Goal: Task Accomplishment & Management: Manage account settings

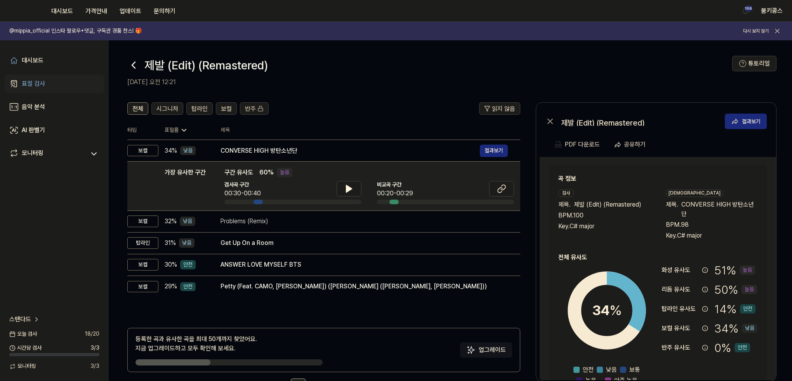
click at [45, 85] on link "표절 검사" at bounding box center [54, 84] width 99 height 19
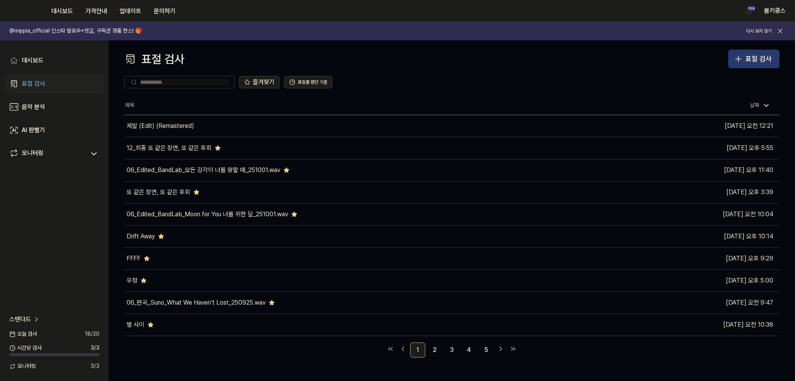
click at [687, 60] on button "표절 검사" at bounding box center [753, 59] width 51 height 19
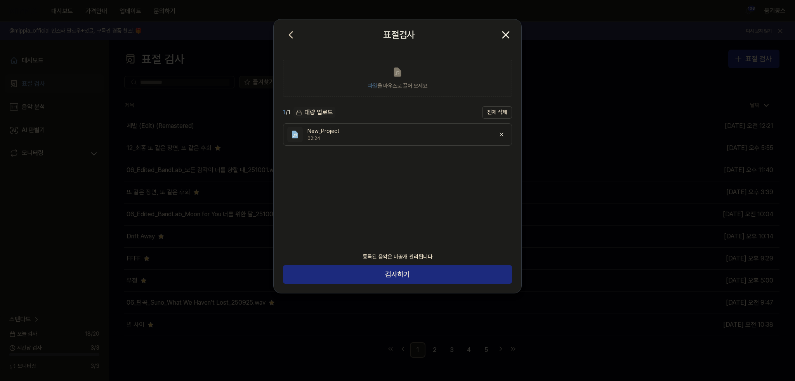
click at [507, 34] on icon "button" at bounding box center [506, 35] width 6 height 6
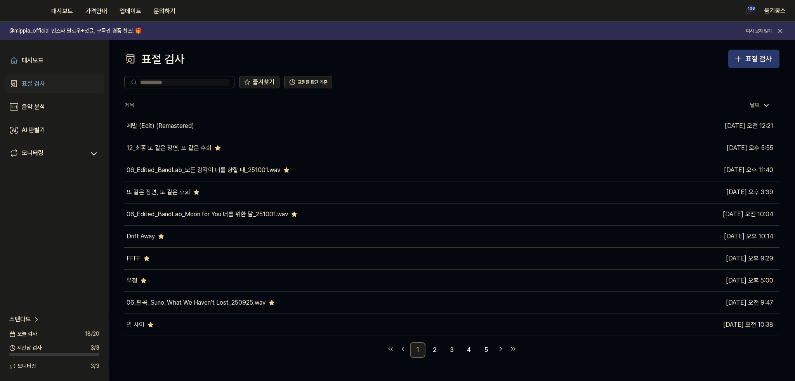
click at [687, 56] on div "표절 검사" at bounding box center [758, 59] width 26 height 11
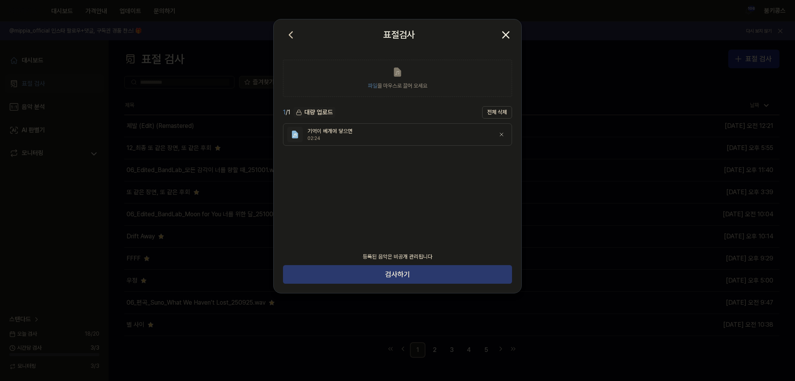
click at [421, 276] on button "검사하기" at bounding box center [397, 274] width 229 height 19
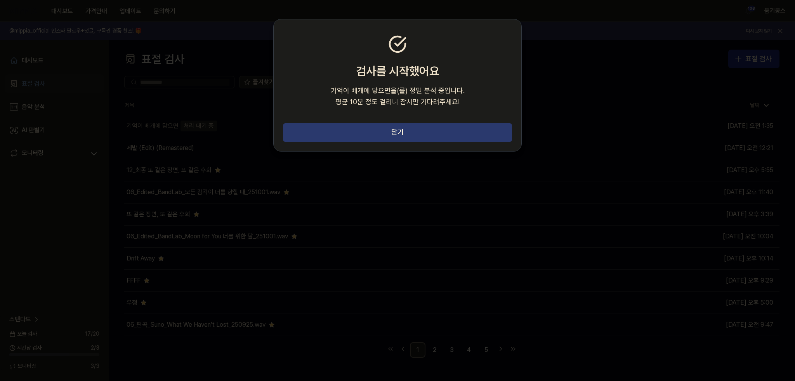
click at [444, 137] on button "닫기" at bounding box center [397, 132] width 229 height 19
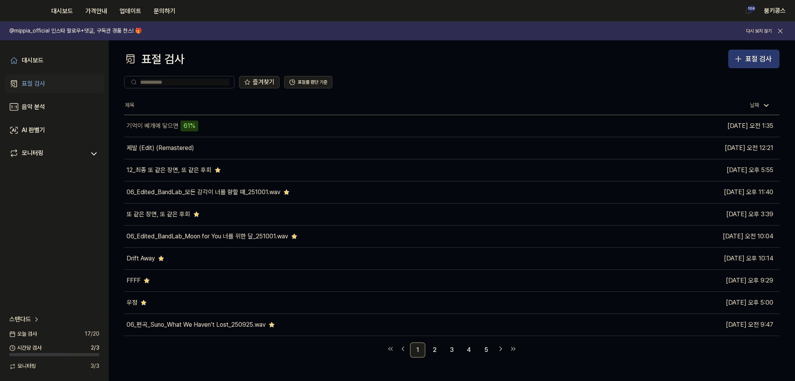
click at [687, 58] on div "표절 검사" at bounding box center [758, 59] width 26 height 11
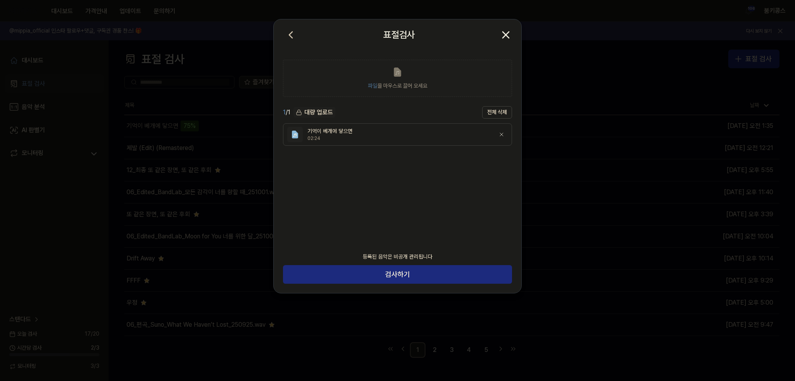
click at [505, 36] on icon "button" at bounding box center [505, 35] width 12 height 12
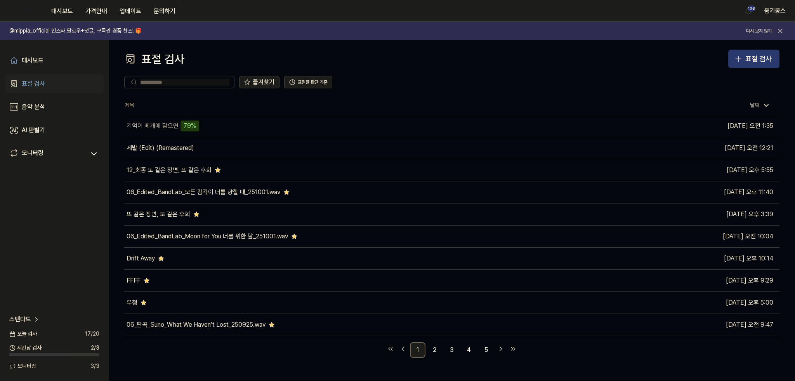
click at [687, 57] on div "표절 검사" at bounding box center [758, 59] width 26 height 11
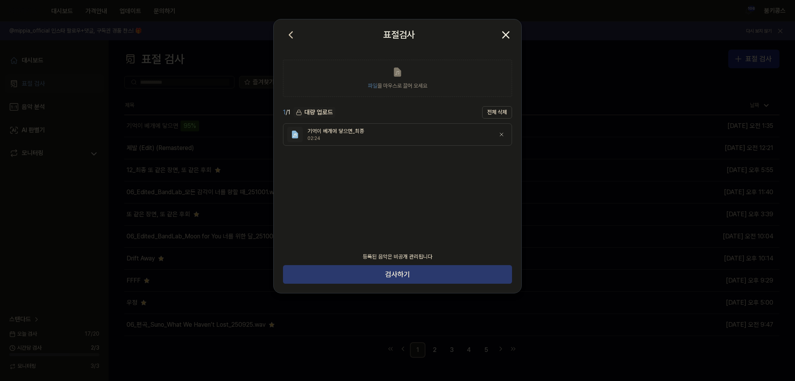
click at [423, 277] on button "검사하기" at bounding box center [397, 274] width 229 height 19
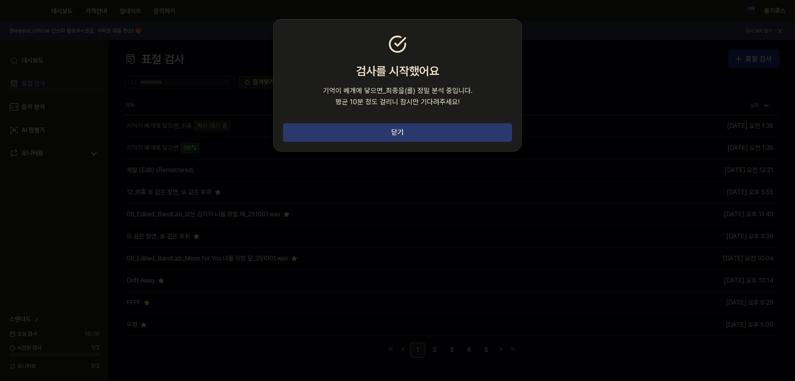
click at [453, 140] on button "닫기" at bounding box center [397, 132] width 229 height 19
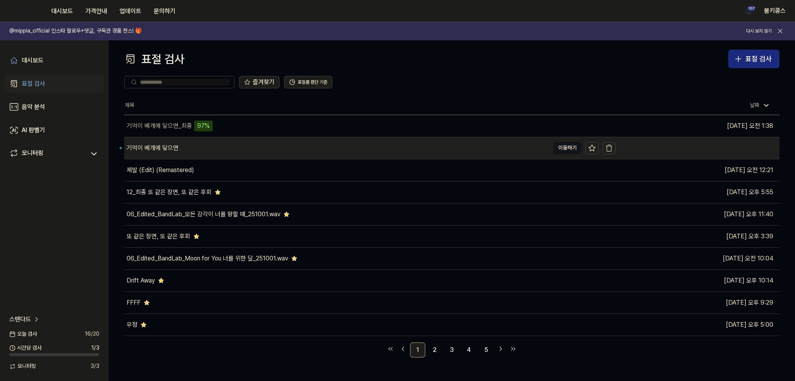
click at [235, 145] on div "기억이 베개에 닿으면" at bounding box center [336, 148] width 425 height 22
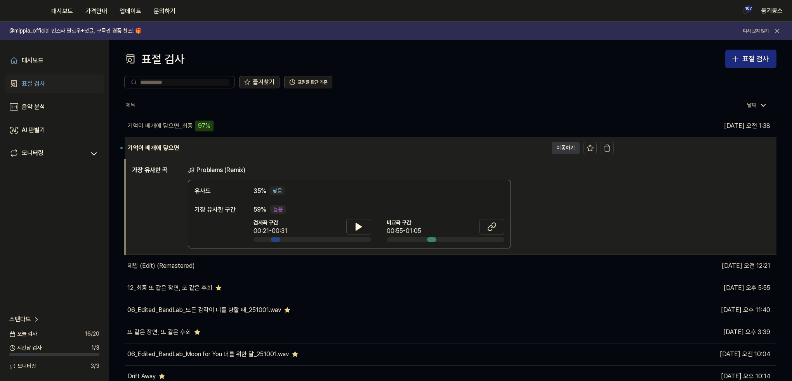
click at [562, 147] on button "이동하기" at bounding box center [565, 148] width 28 height 12
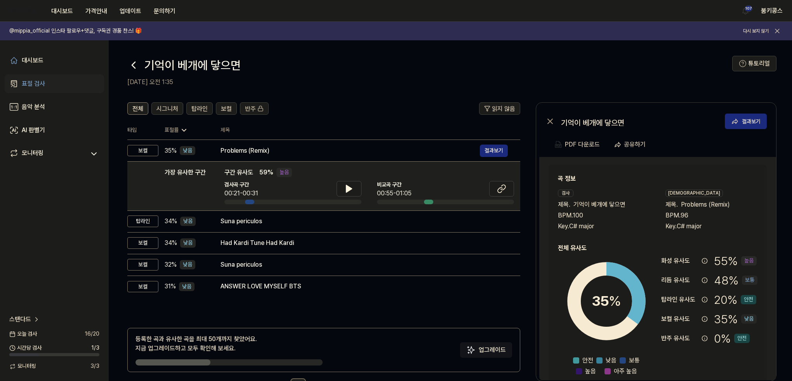
click at [135, 66] on icon at bounding box center [133, 65] width 12 height 12
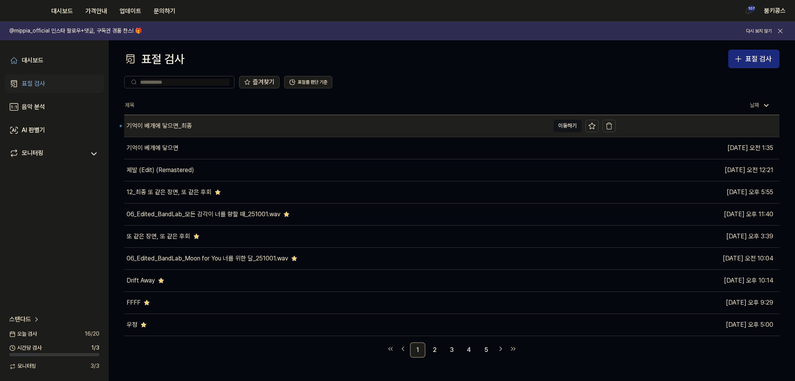
click at [515, 124] on div "기억이 베개에 닿으면_최종" at bounding box center [336, 126] width 425 height 22
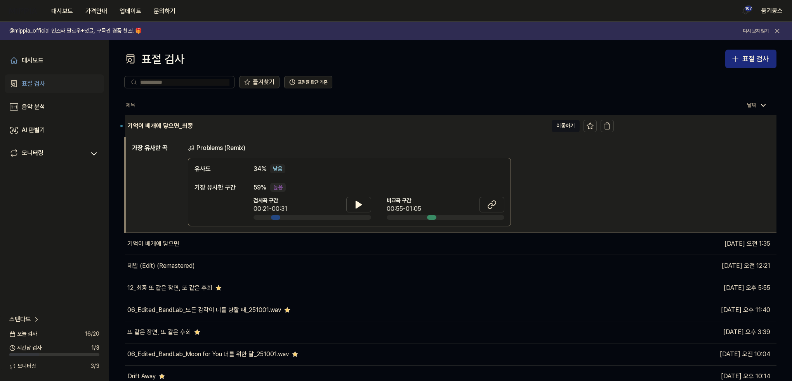
click at [456, 124] on div "기억이 베개에 닿으면_최종" at bounding box center [336, 126] width 423 height 22
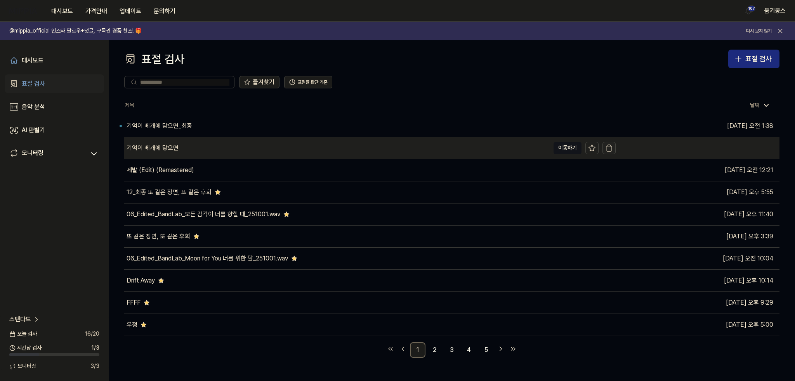
click at [608, 150] on icon "button" at bounding box center [609, 148] width 8 height 8
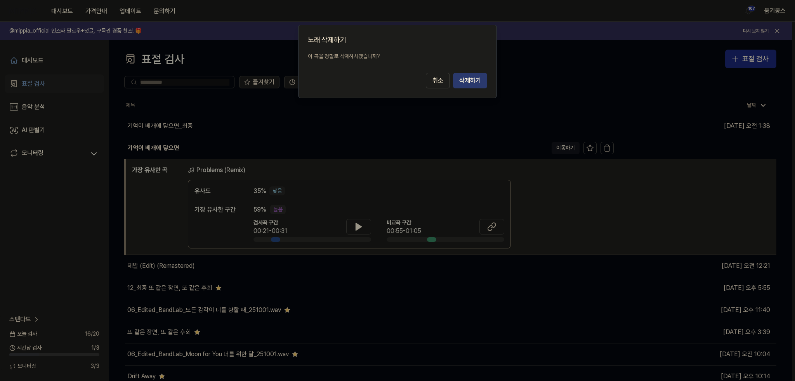
click at [471, 83] on button "삭제하기" at bounding box center [470, 81] width 34 height 16
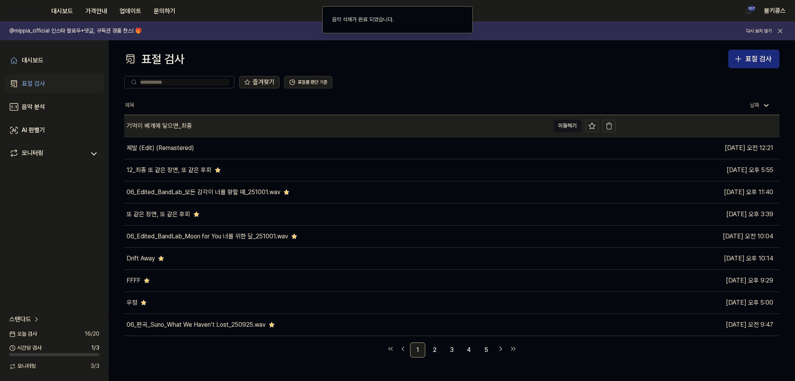
click at [317, 127] on div "기억이 베개에 닿으면_최종" at bounding box center [336, 126] width 425 height 22
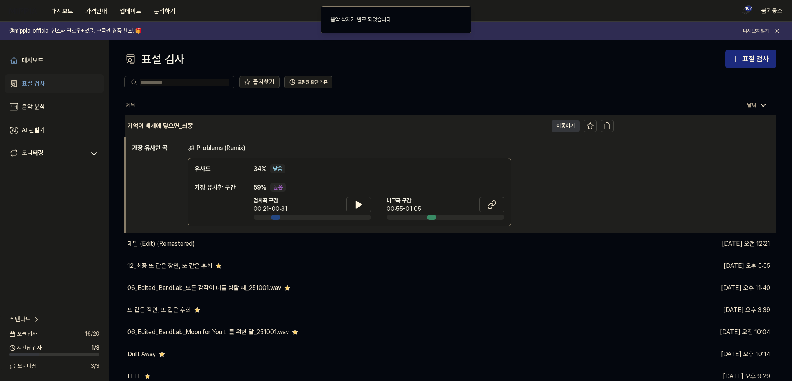
click at [567, 124] on button "이동하기" at bounding box center [565, 126] width 28 height 12
